Goal: Task Accomplishment & Management: Complete application form

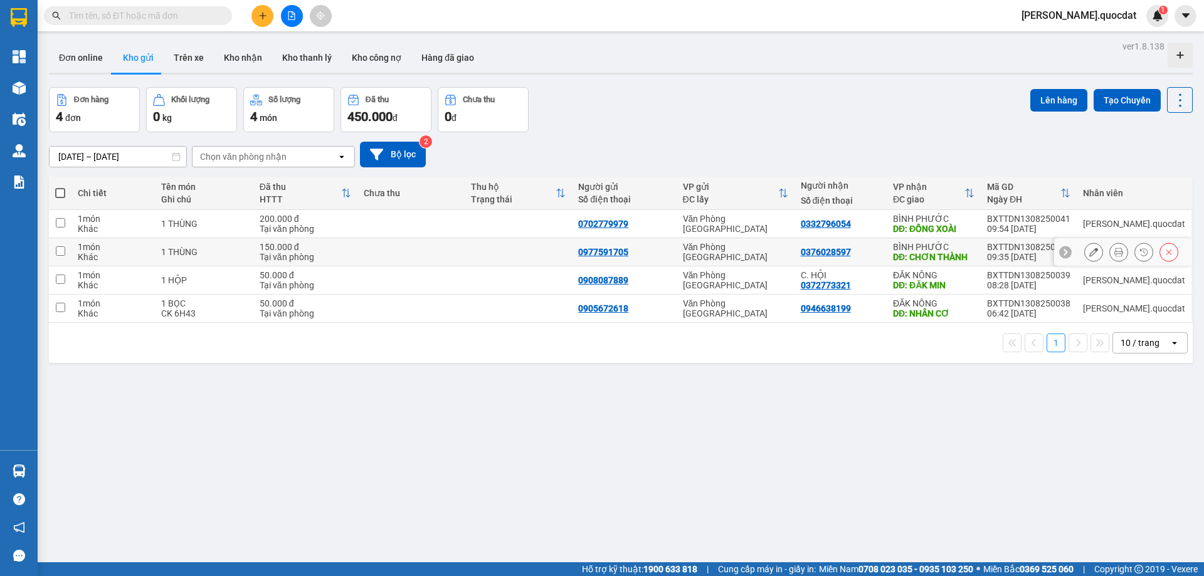
click at [795, 259] on td "Văn Phòng [GEOGRAPHIC_DATA]" at bounding box center [736, 252] width 118 height 28
checkbox input "true"
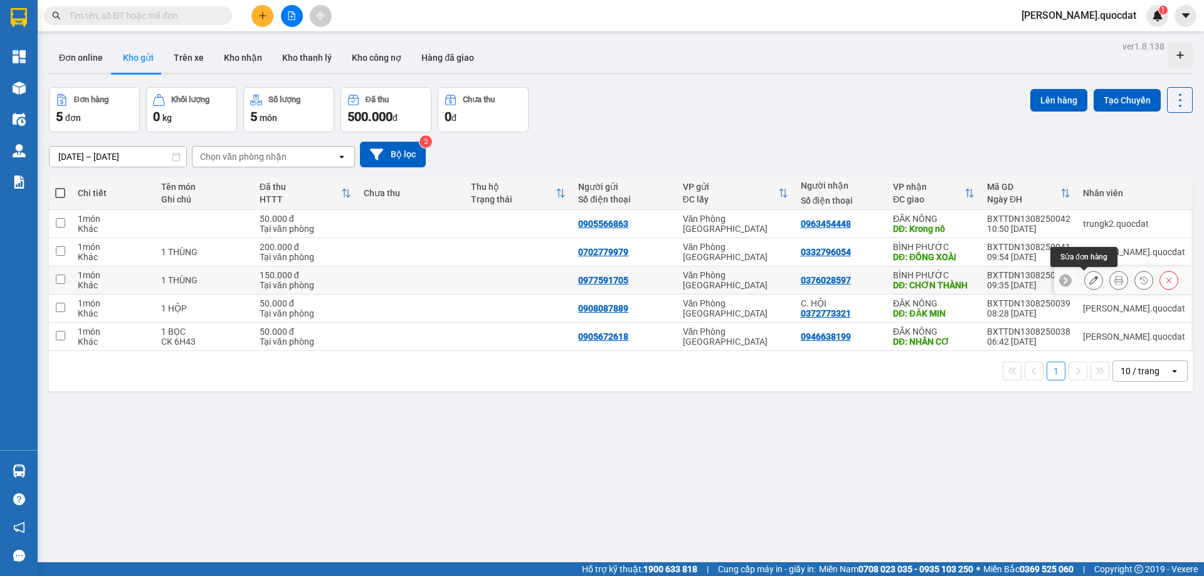
click at [1090, 282] on icon at bounding box center [1094, 280] width 9 height 9
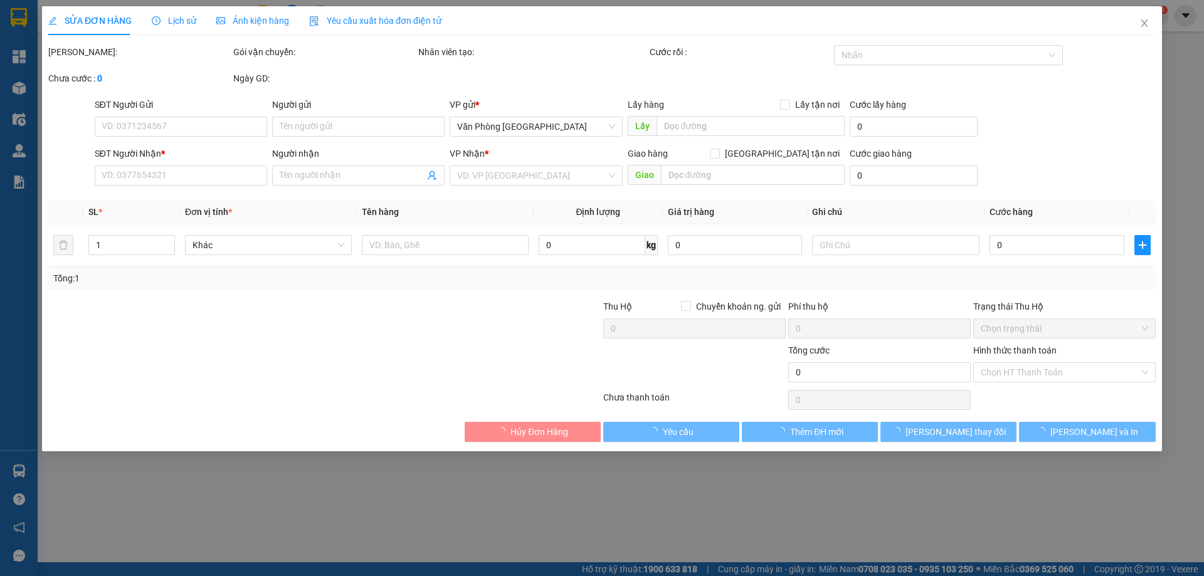
type input "0977591705"
type input "0376028597"
type input "CHƠN THÀNH"
type input "150.000"
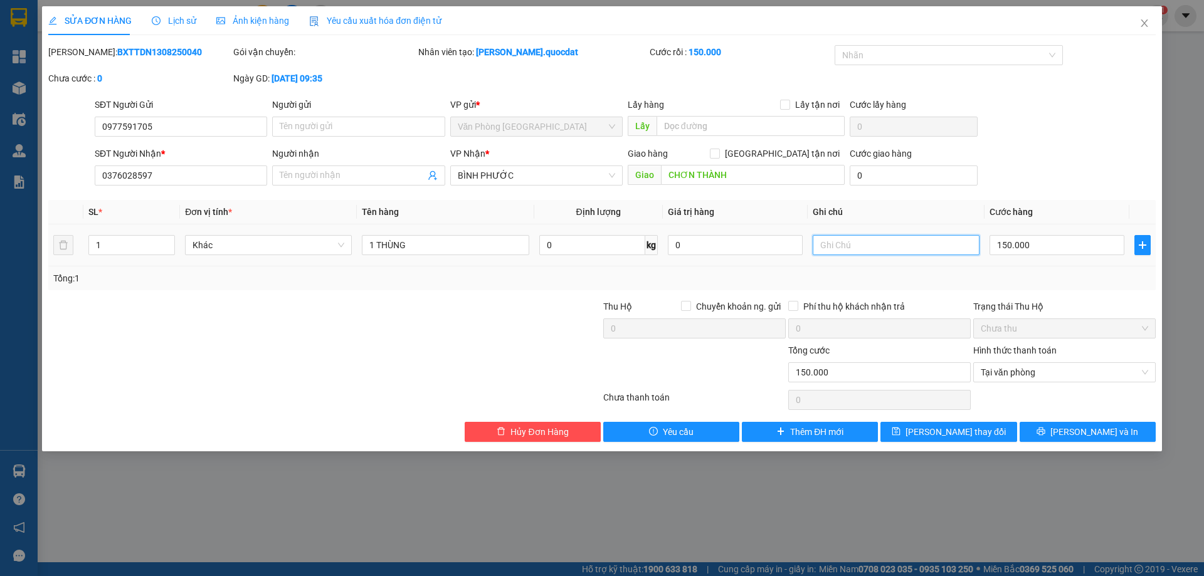
click at [842, 247] on input "text" at bounding box center [896, 245] width 167 height 20
type input "c"
type input "CK 9H35"
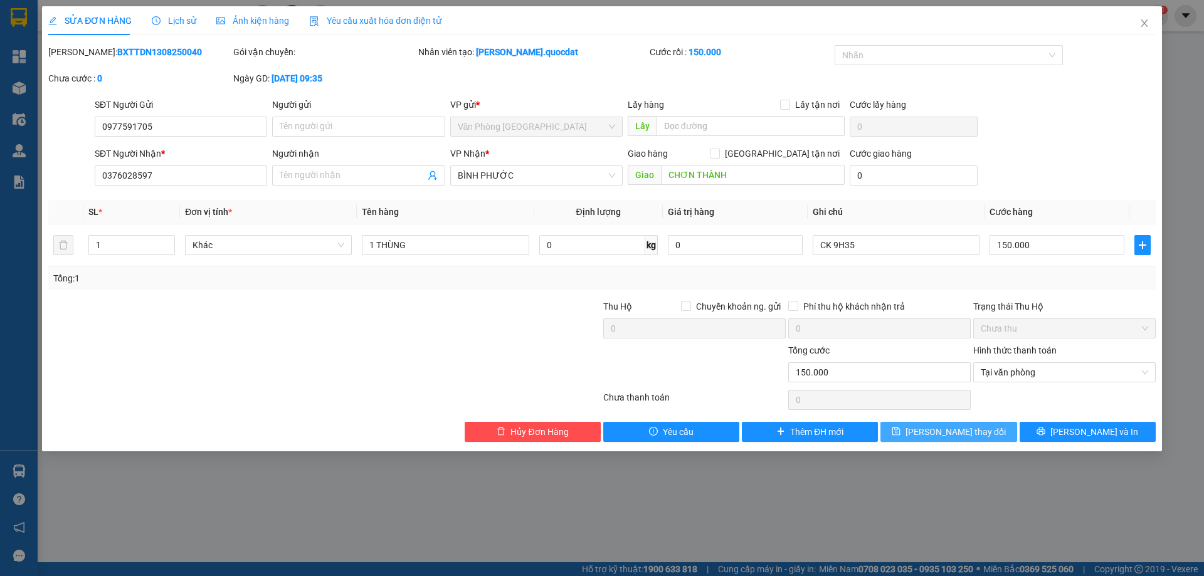
click at [962, 436] on span "Lưu thay đổi" at bounding box center [956, 432] width 100 height 14
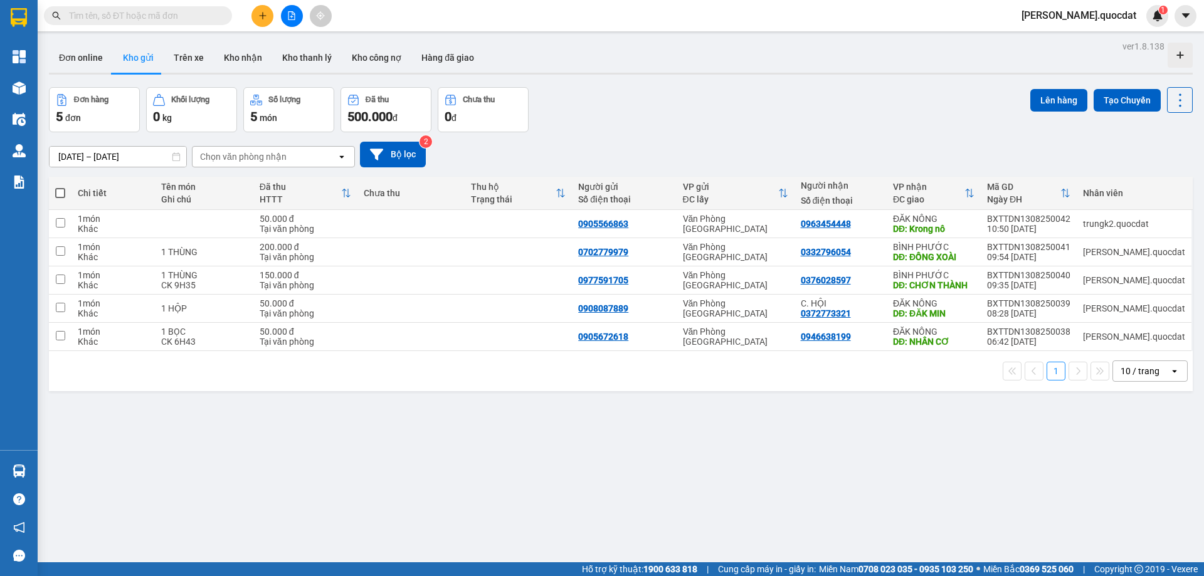
click at [267, 13] on button at bounding box center [263, 16] width 22 height 22
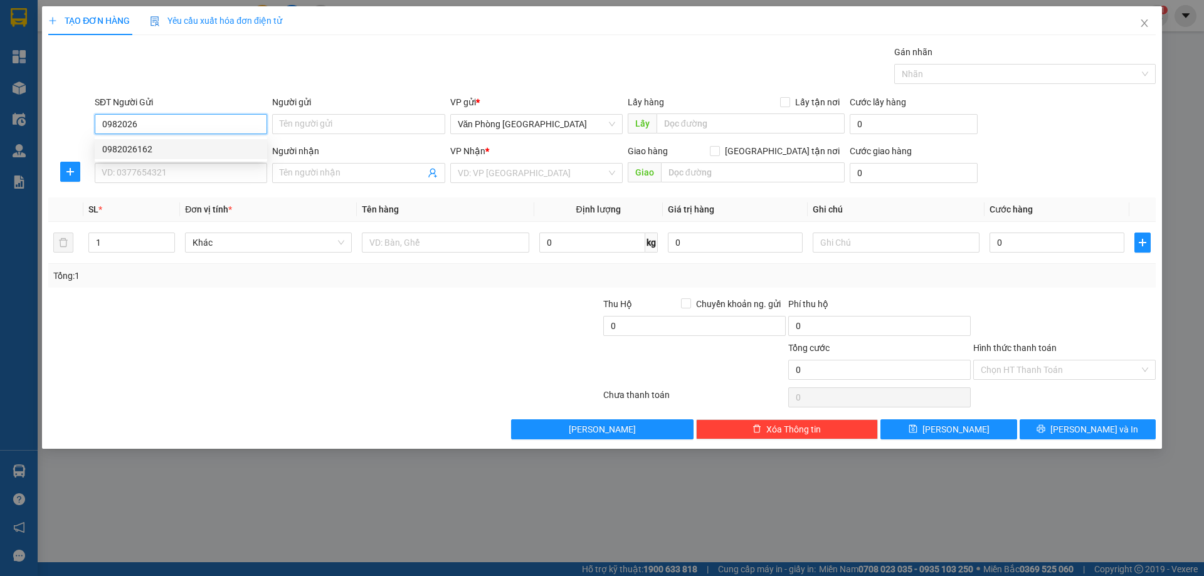
click at [127, 148] on div "0982026162" at bounding box center [180, 149] width 157 height 14
type input "0982026162"
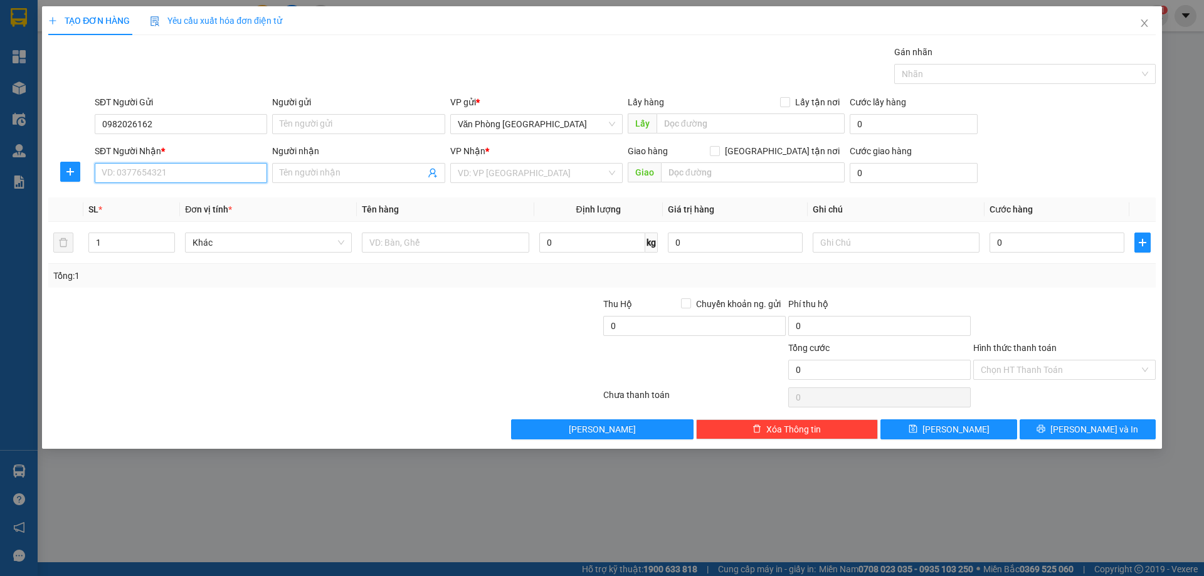
click at [156, 179] on input "SĐT Người Nhận *" at bounding box center [181, 173] width 173 height 20
click at [152, 214] on div "0395592098" at bounding box center [180, 218] width 157 height 14
type input "0395592098"
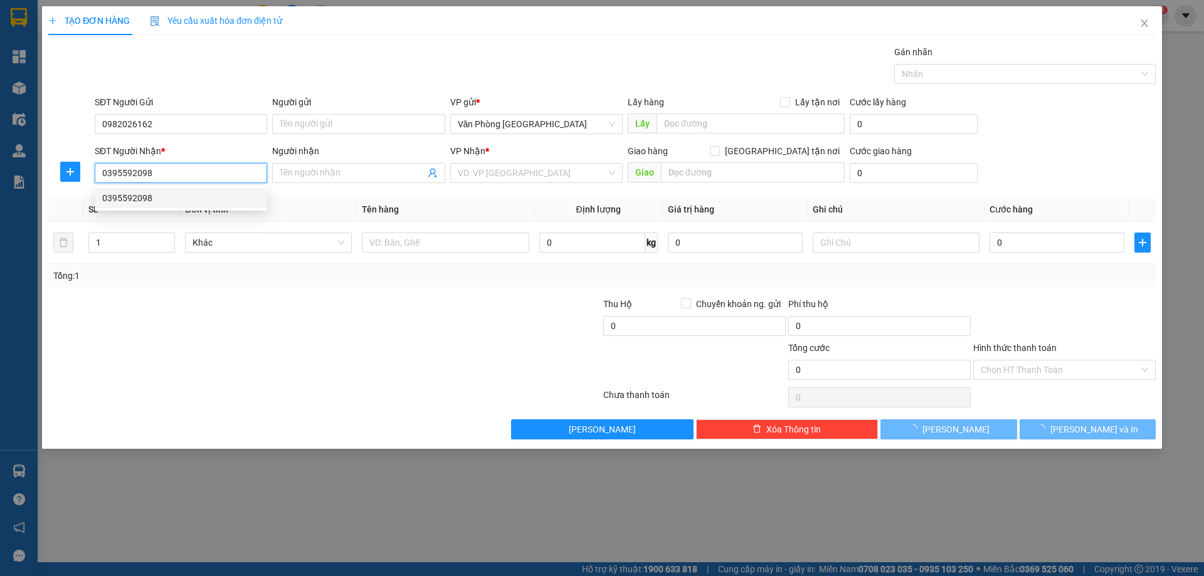
type input "CHÙA QUANG MINH - ĐỒNG XOÀI"
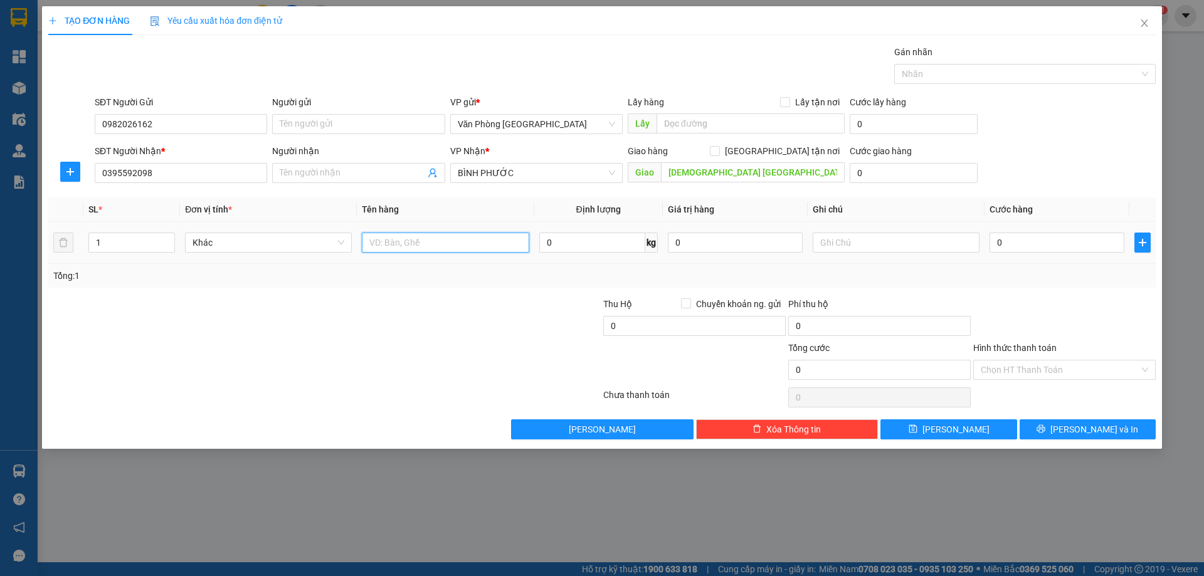
click at [452, 245] on input "text" at bounding box center [445, 243] width 167 height 20
type input "1 THÙNG"
click at [225, 161] on div "SĐT Người Nhận *" at bounding box center [181, 153] width 173 height 19
click at [208, 177] on input "0395592098" at bounding box center [181, 173] width 173 height 20
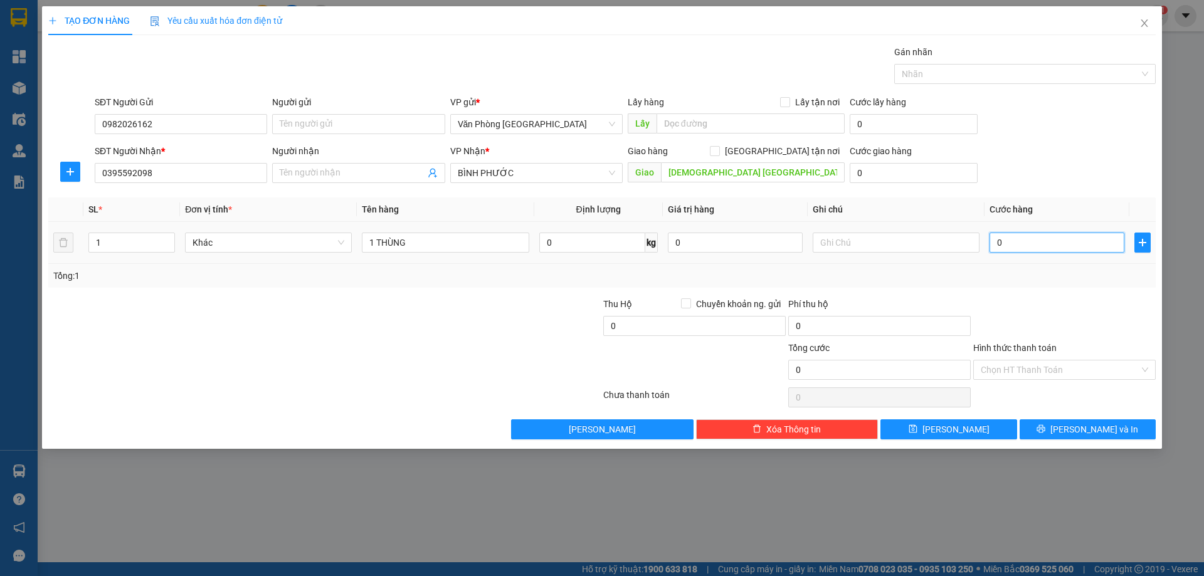
click at [1019, 243] on input "0" at bounding box center [1057, 243] width 135 height 20
type input "1"
type input "10"
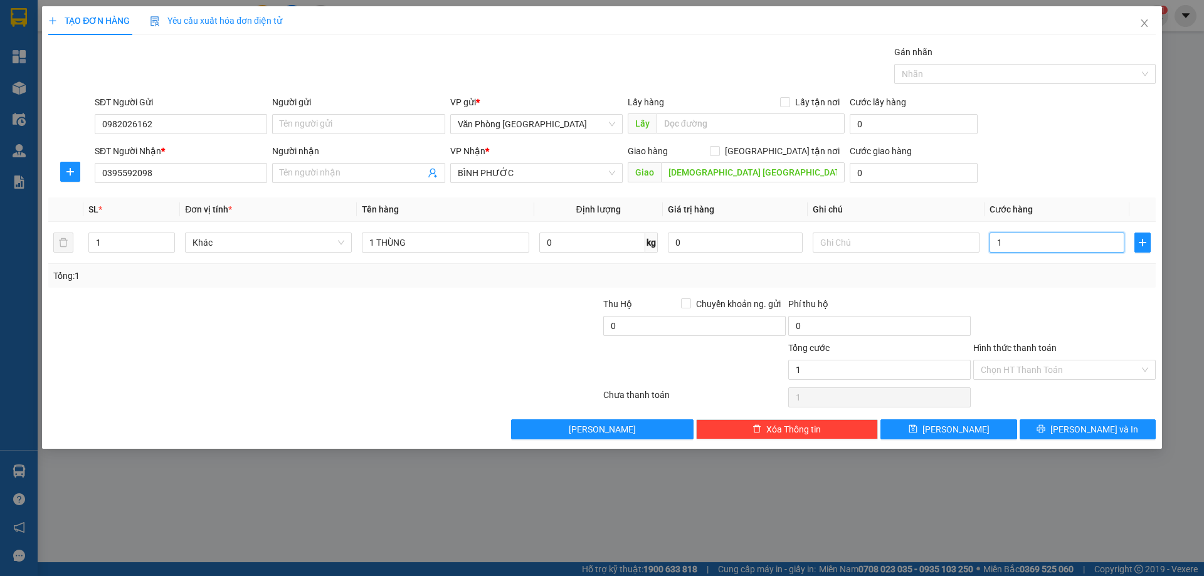
type input "10"
type input "100"
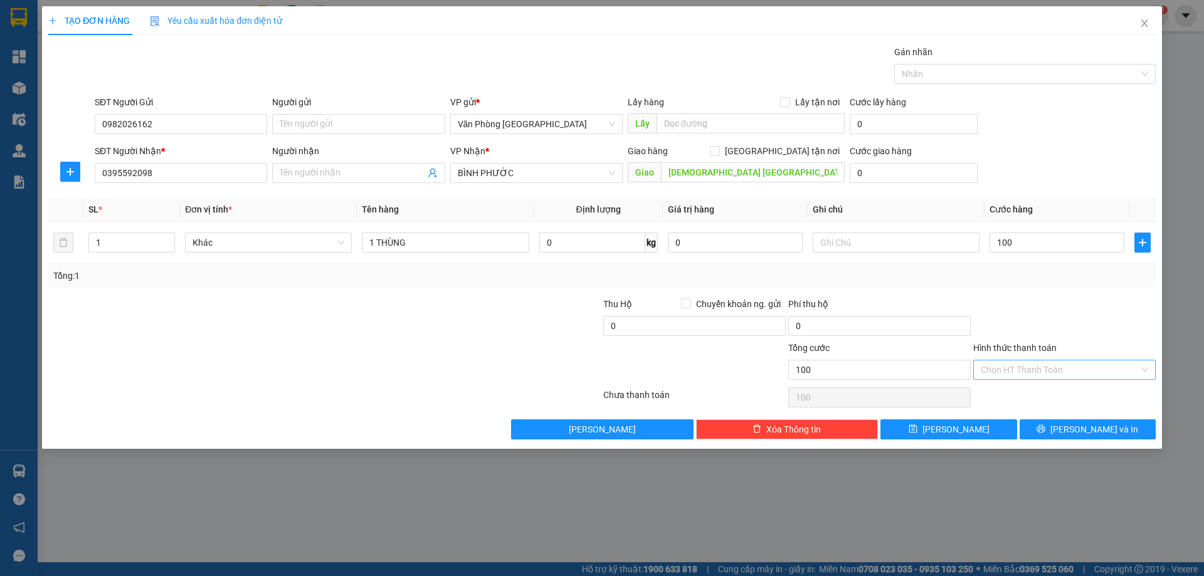
type input "100.000"
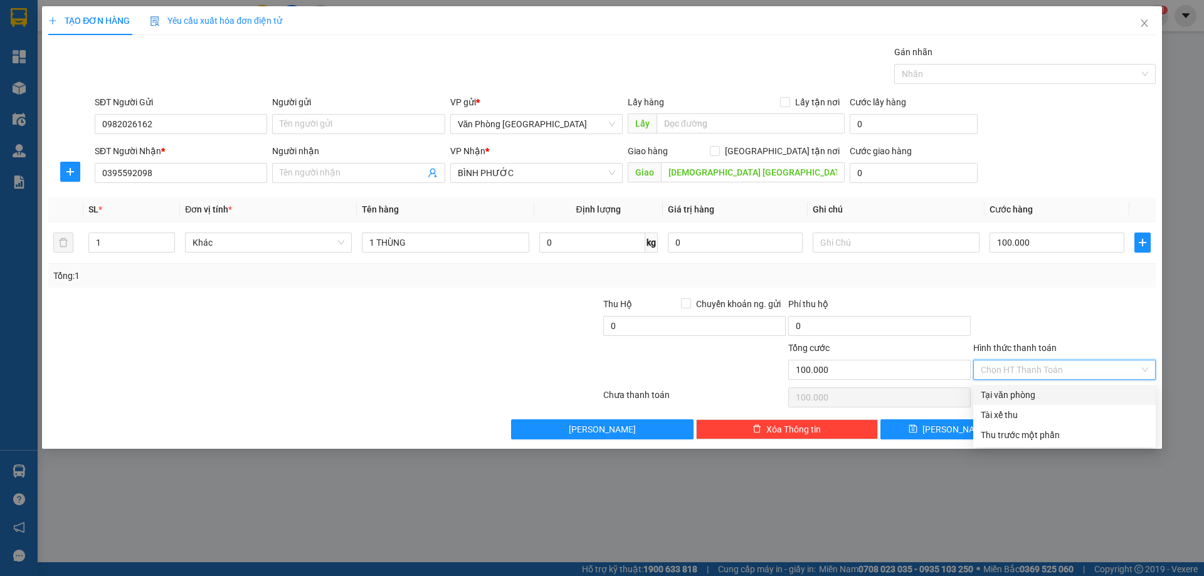
click at [1052, 363] on input "Hình thức thanh toán" at bounding box center [1060, 370] width 159 height 19
click at [1049, 388] on div "Tại văn phòng" at bounding box center [1065, 395] width 183 height 20
type input "0"
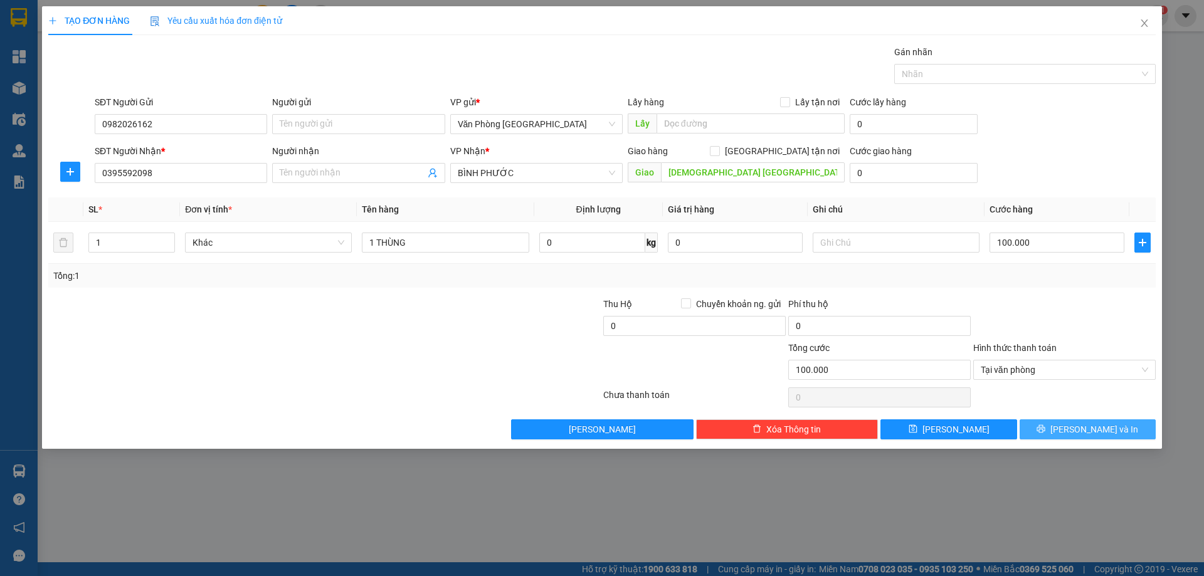
click at [1112, 424] on span "Lưu và In" at bounding box center [1095, 430] width 88 height 14
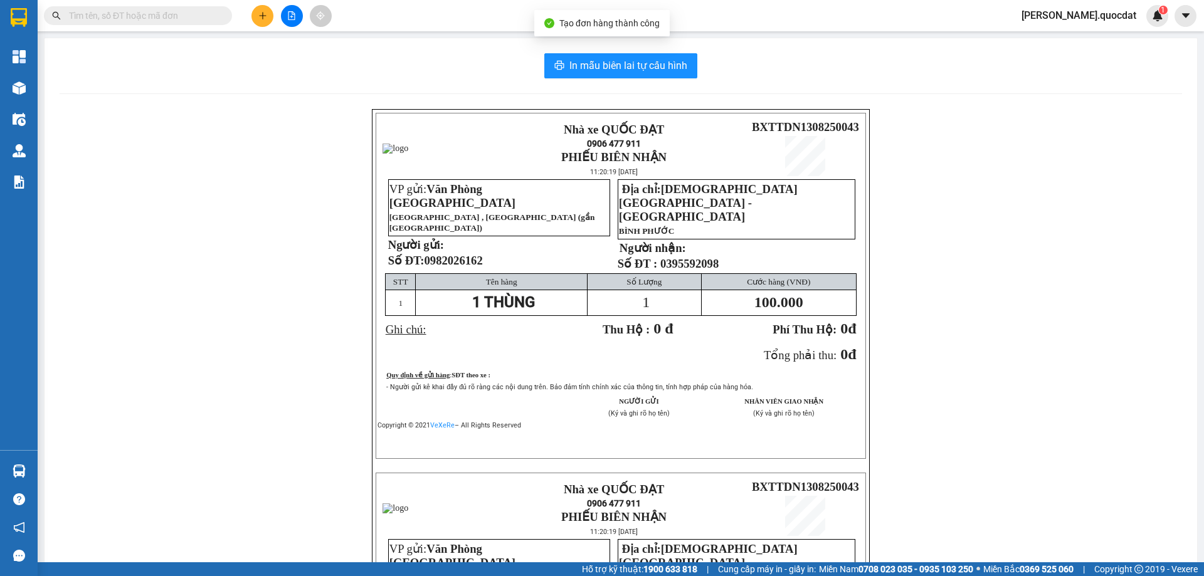
click at [623, 50] on div "In mẫu biên lai tự cấu hình Nhà xe QUỐC ĐẠT 0906 477 911 PHIẾU BIÊN NHẬN 11:20:…" at bounding box center [621, 446] width 1153 height 816
click at [617, 55] on button "In mẫu biên lai tự cấu hình" at bounding box center [620, 65] width 153 height 25
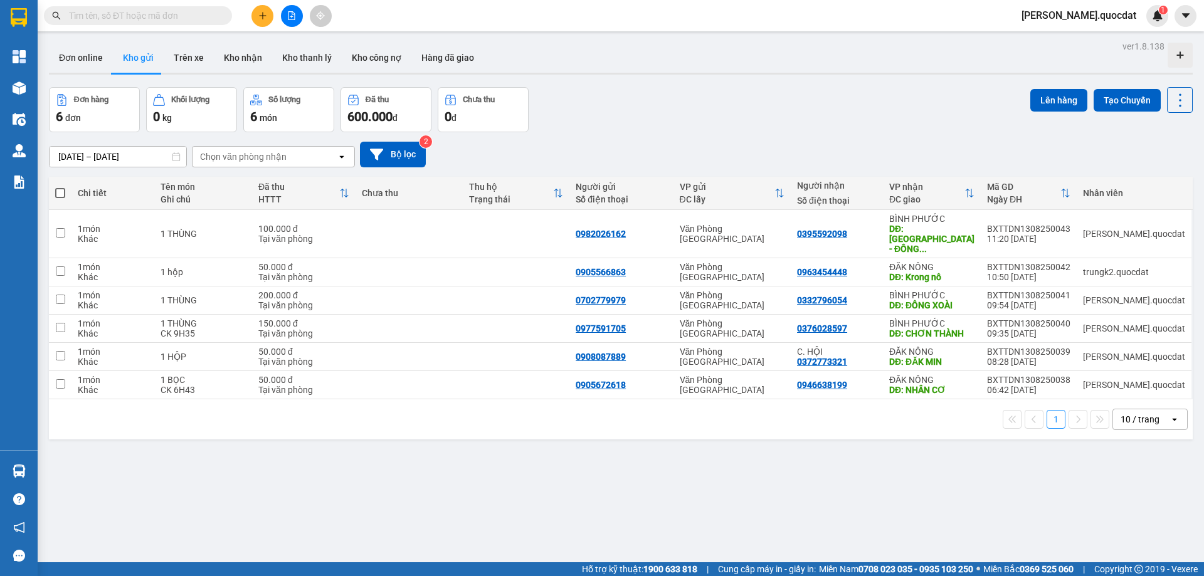
click at [263, 36] on main "ver 1.8.138 Đơn online Kho gửi Trên xe Kho nhận Kho thanh lý Kho công nợ Hàng đ…" at bounding box center [602, 281] width 1204 height 563
click at [263, 20] on button at bounding box center [263, 16] width 22 height 22
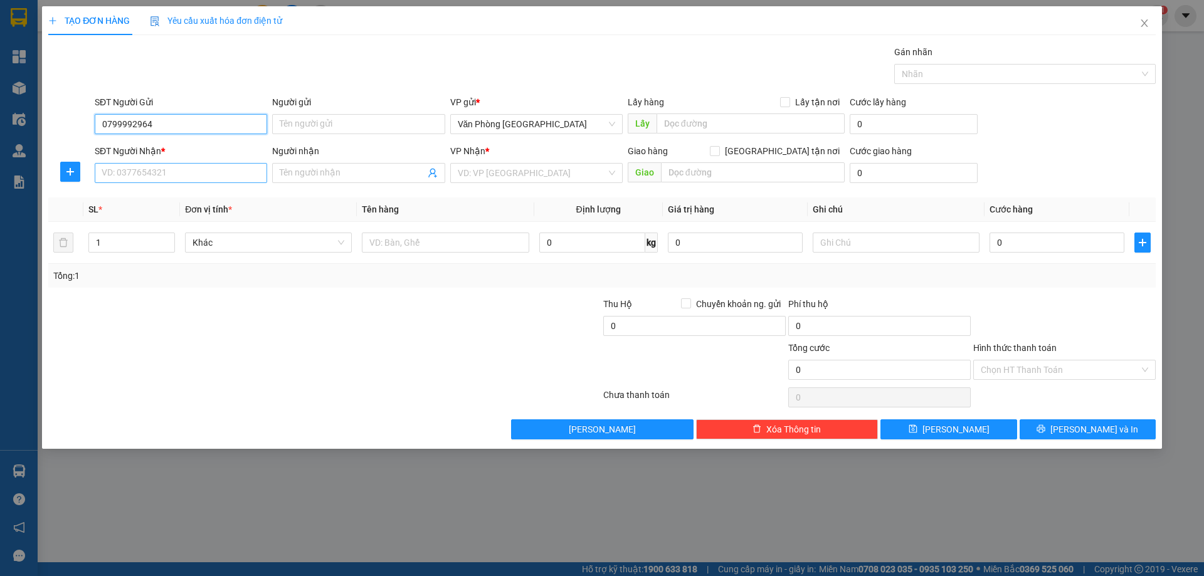
type input "0799992964"
click at [115, 169] on input "SĐT Người Nhận *" at bounding box center [181, 173] width 173 height 20
type input "0367878799"
click at [467, 180] on input "search" at bounding box center [532, 173] width 149 height 19
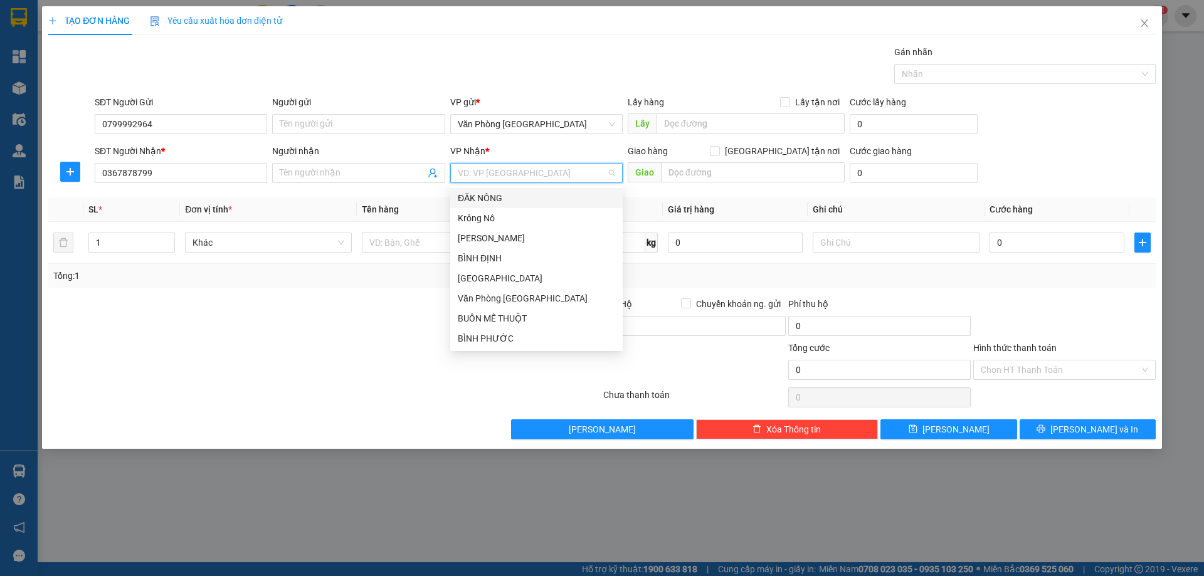
click at [480, 200] on div "ĐĂK NÔNG" at bounding box center [536, 198] width 157 height 14
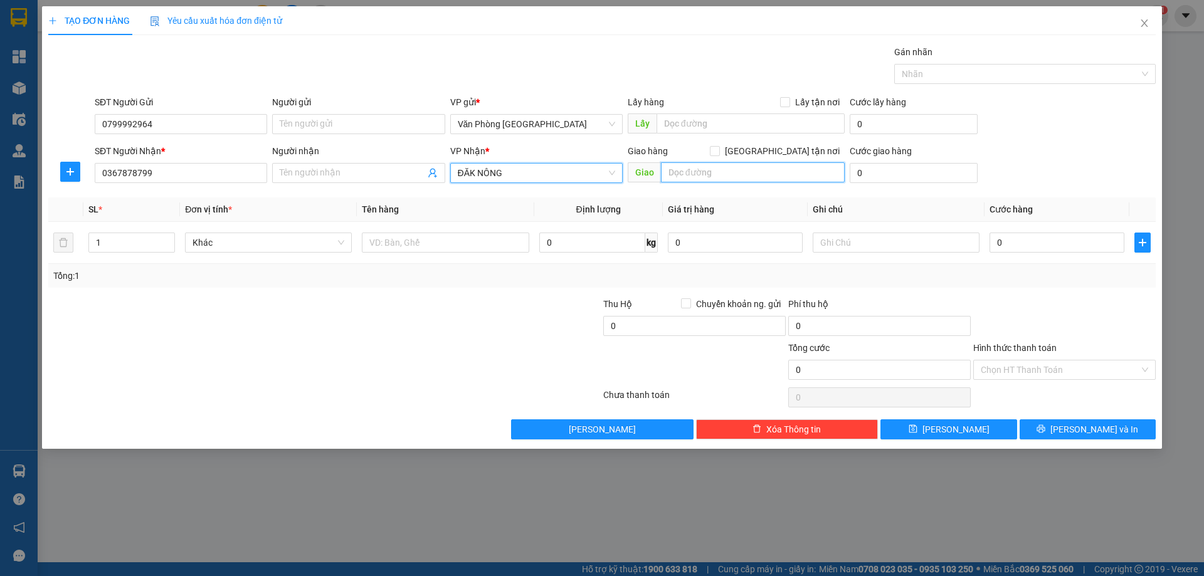
click at [732, 166] on input "text" at bounding box center [753, 172] width 184 height 20
type input "c"
type input "CƯ JUT"
click at [410, 231] on div at bounding box center [445, 242] width 167 height 25
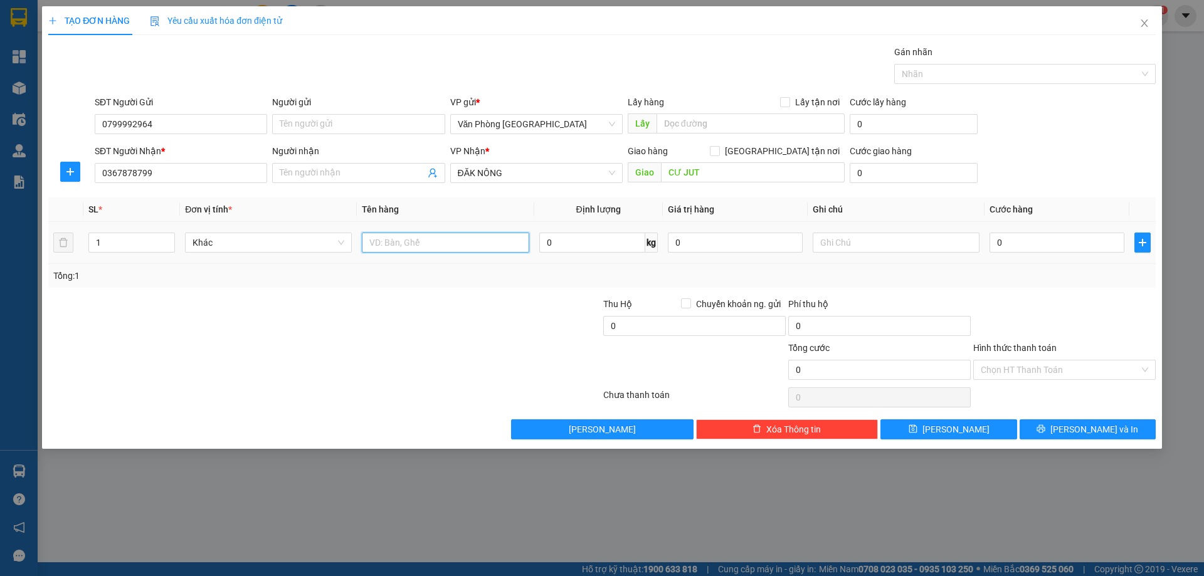
click at [406, 247] on input "text" at bounding box center [445, 243] width 167 height 20
type input "1 LÒ NƯỚNG"
click at [899, 242] on input "text" at bounding box center [896, 243] width 167 height 20
type input "1"
type input "GỌI TRƯỚC 1 TIẾNG"
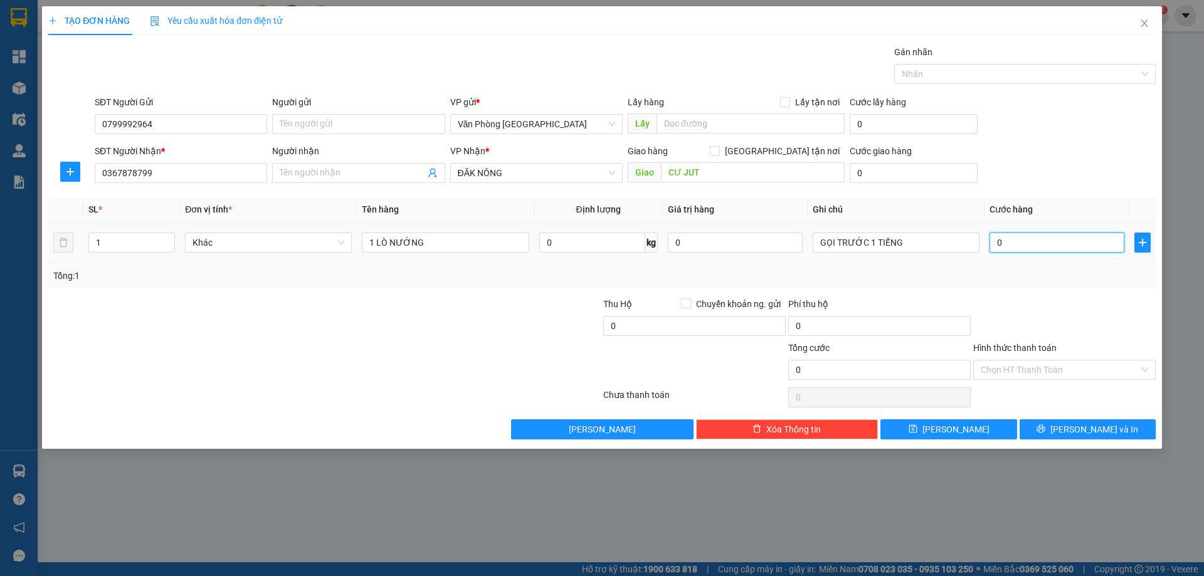
type input "1"
type input "0"
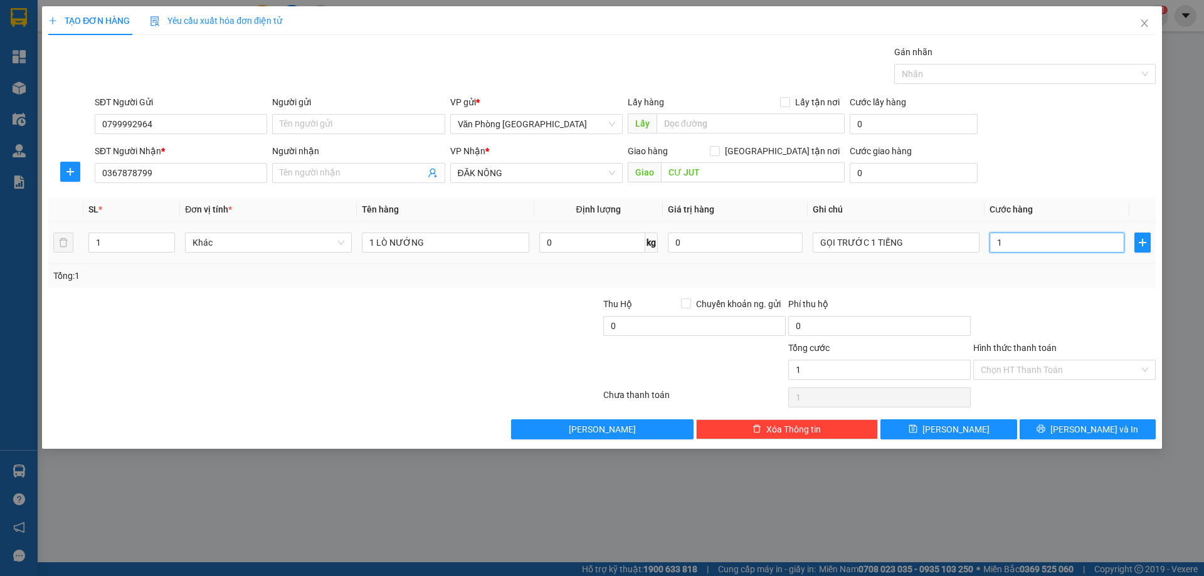
type input "0"
type input "02"
type input "2"
type input "020"
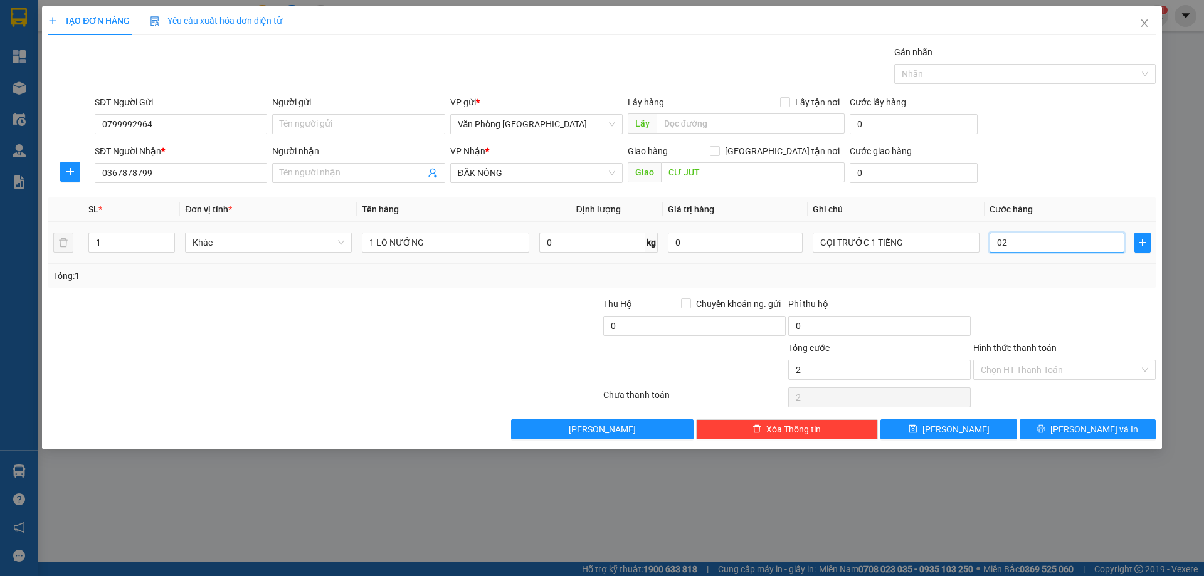
type input "20"
type input "0.200"
type input "200"
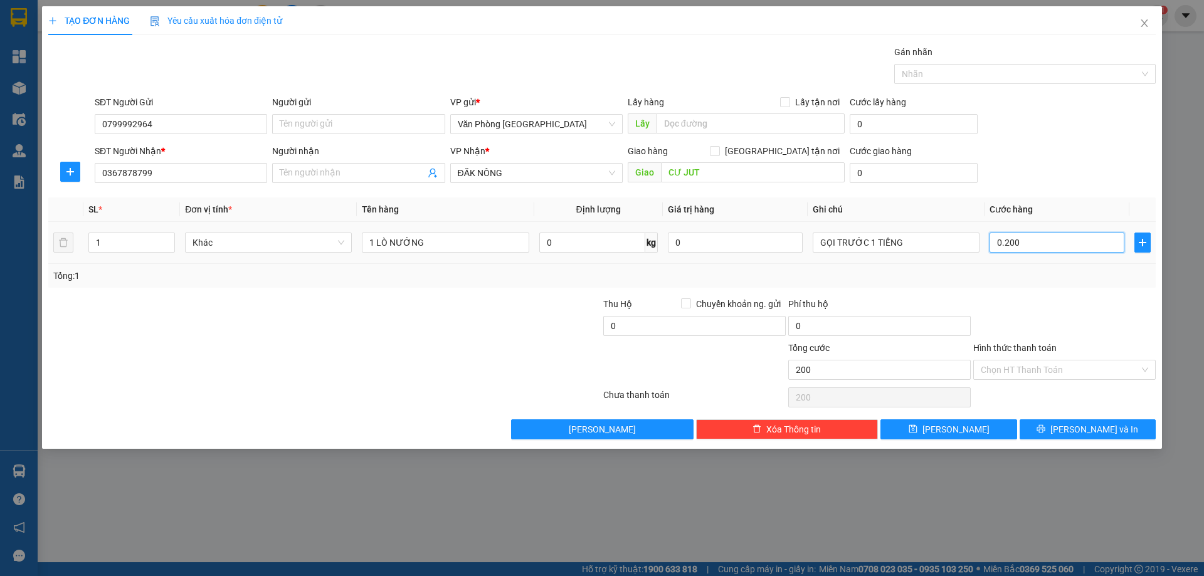
type input "02.000"
type input "2.000"
type input "0.200"
type input "200"
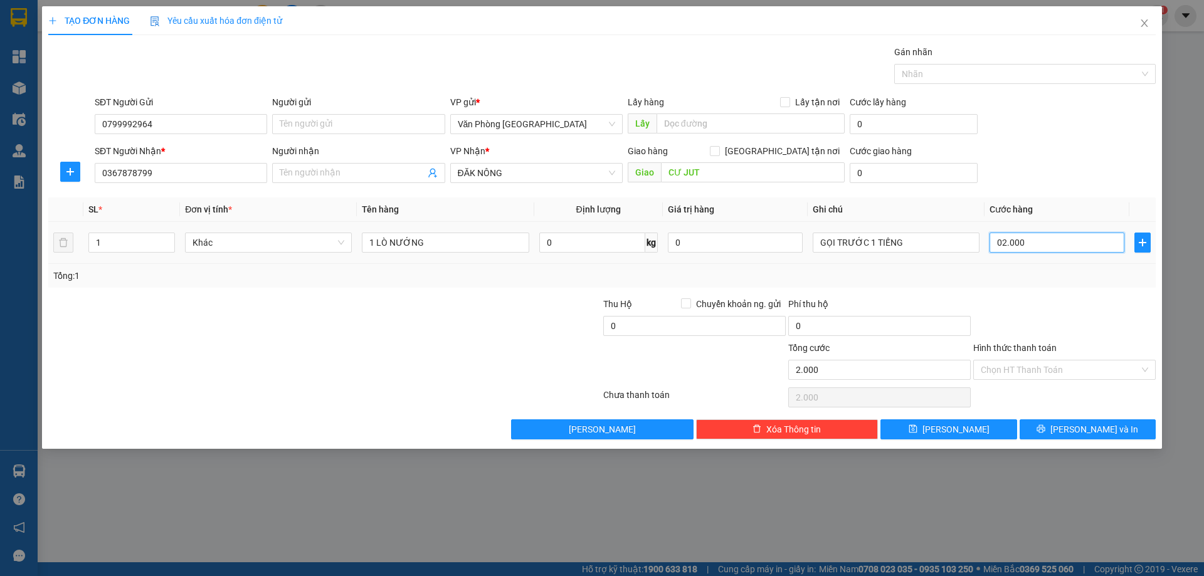
type input "200"
type input "200.000"
click at [937, 263] on td "GỌI TRƯỚC 1 TIẾNG" at bounding box center [896, 243] width 177 height 42
click at [1048, 374] on input "Hình thức thanh toán" at bounding box center [1060, 370] width 159 height 19
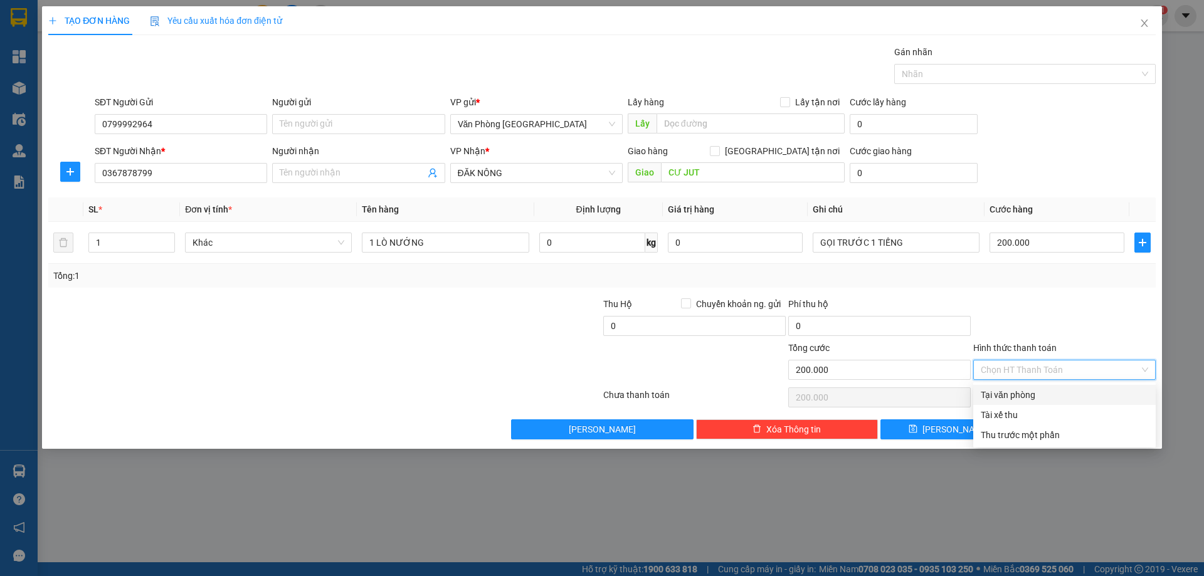
click at [1043, 392] on div "Tại văn phòng" at bounding box center [1064, 395] width 167 height 14
type input "0"
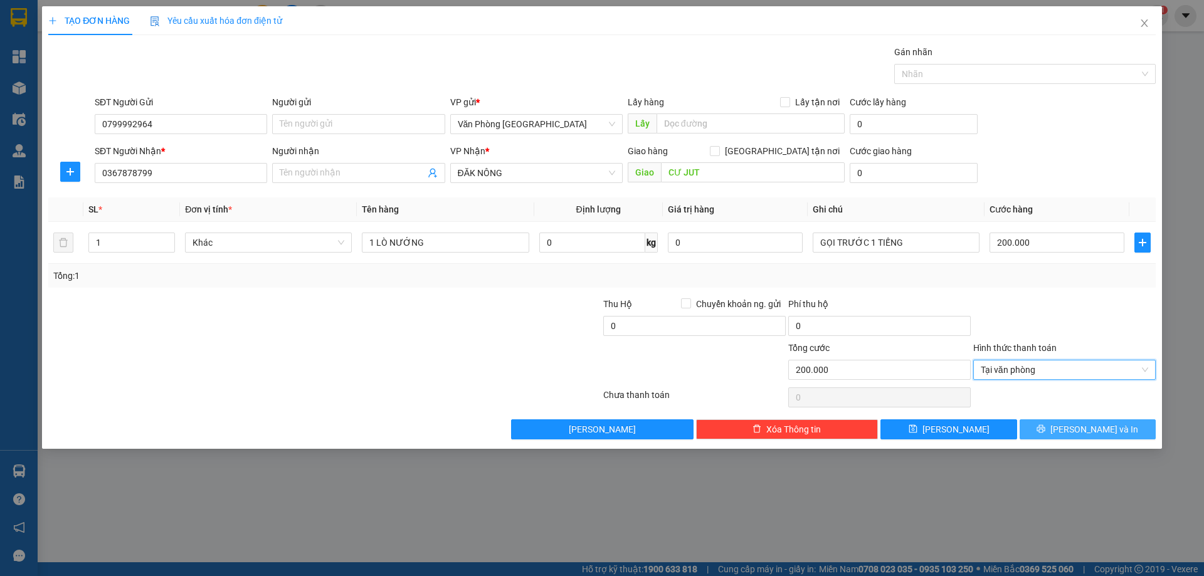
click at [1094, 432] on span "Lưu và In" at bounding box center [1095, 430] width 88 height 14
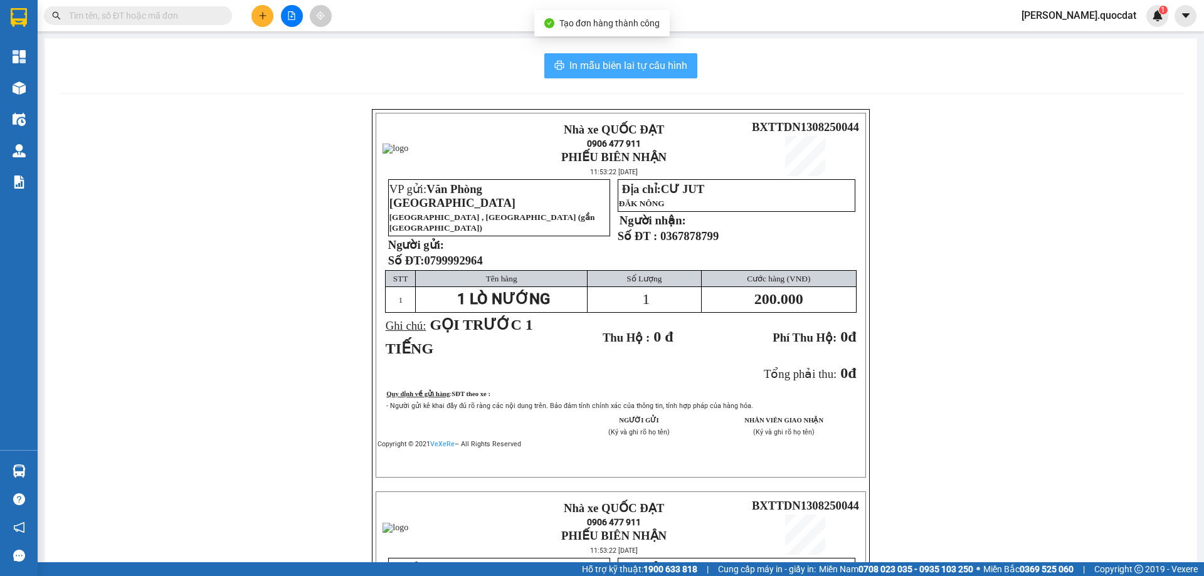
click at [624, 62] on span "In mẫu biên lai tự cấu hình" at bounding box center [629, 66] width 118 height 16
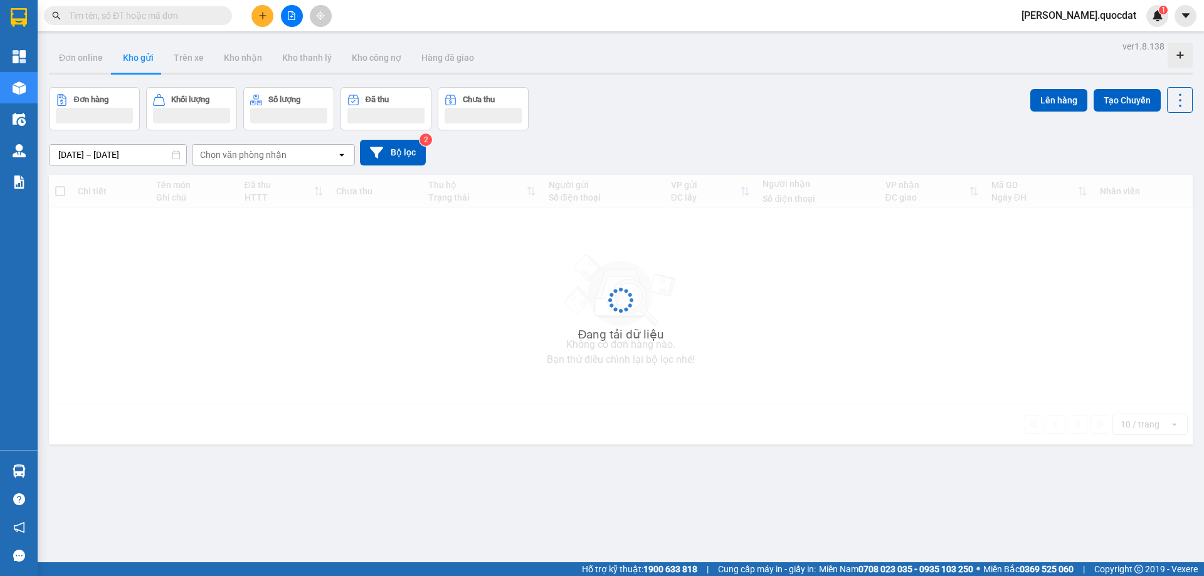
click at [172, 14] on input "text" at bounding box center [143, 16] width 148 height 14
paste input "0395592098"
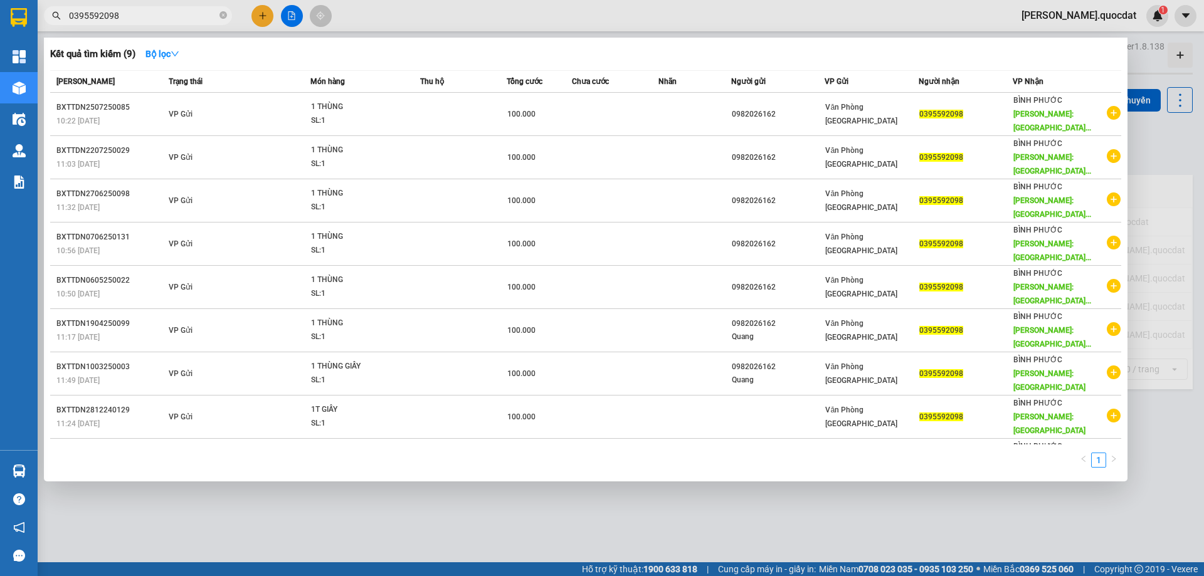
type input "0395592098"
